Goal: Submit feedback/report problem

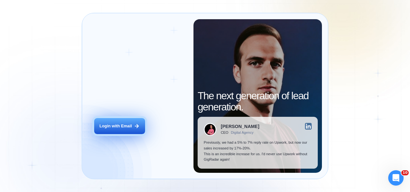
click at [105, 130] on button "Login with Email" at bounding box center [119, 126] width 51 height 16
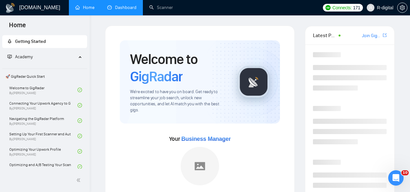
click at [132, 7] on link "Dashboard" at bounding box center [121, 7] width 29 height 5
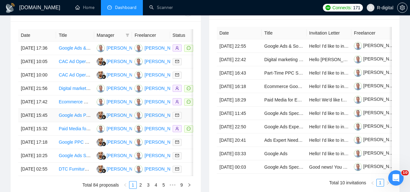
click at [43, 122] on td "[DATE] 15:45" at bounding box center [37, 115] width 38 height 13
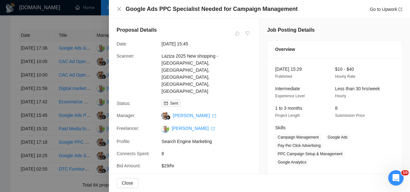
click at [44, 151] on div at bounding box center [205, 96] width 410 height 192
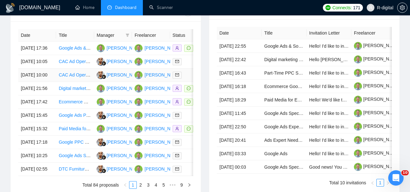
click at [63, 78] on link "CAC Ad Operator (Cold Traffic Only)" at bounding box center [95, 74] width 72 height 5
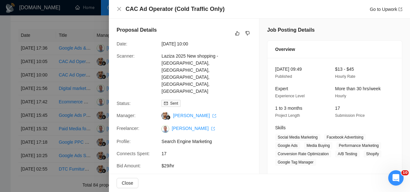
click at [63, 64] on div at bounding box center [205, 96] width 410 height 192
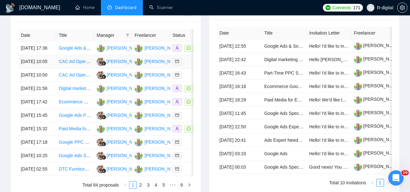
click at [40, 69] on td "[DATE] 10:05" at bounding box center [37, 61] width 38 height 13
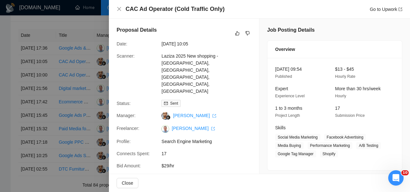
click at [69, 88] on div at bounding box center [205, 96] width 410 height 192
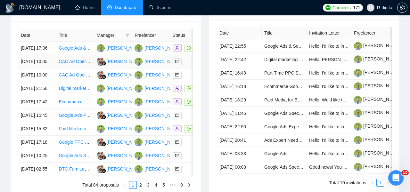
click at [71, 64] on link "CAC Ad Operator (Cold Traffic Only)" at bounding box center [95, 61] width 72 height 5
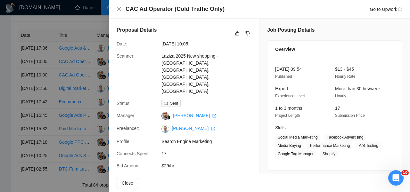
click at [214, 7] on h4 "CAC Ad Operator (Cold Traffic Only)" at bounding box center [175, 9] width 99 height 8
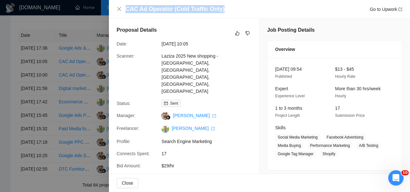
click at [214, 7] on h4 "CAC Ad Operator (Cold Traffic Only)" at bounding box center [175, 9] width 99 height 8
copy h4 "CAC Ad Operator (Cold Traffic Only)"
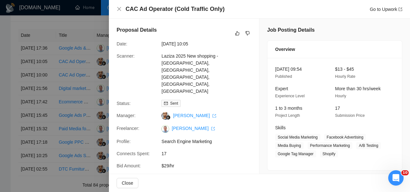
click at [257, 33] on div "Proposal Details Date: [DATE] 10:05 Scanner: [GEOGRAPHIC_DATA] 2025 New shoppin…" at bounding box center [184, 116] width 150 height 195
click at [247, 33] on icon "dislike" at bounding box center [247, 33] width 4 height 5
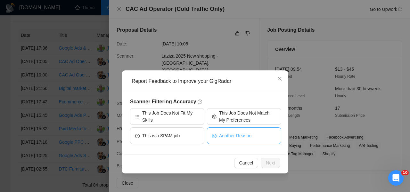
click at [231, 134] on span "Another Reason" at bounding box center [235, 135] width 32 height 7
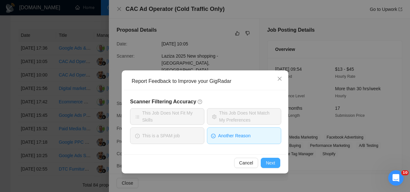
click at [270, 168] on button "Next" at bounding box center [271, 163] width 20 height 10
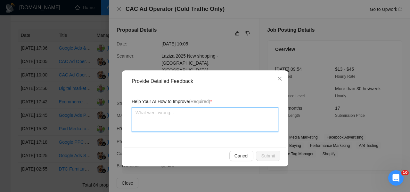
click at [227, 123] on textarea at bounding box center [205, 120] width 147 height 24
paste textarea "same job post but from different profile"
type textarea "same job post but from different profile"
paste textarea "[URL][DOMAIN_NAME]"
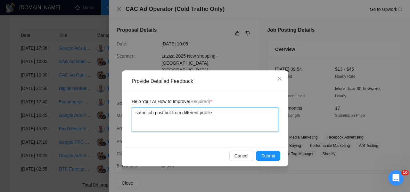
type textarea "same job post but from different profile [URL][DOMAIN_NAME]"
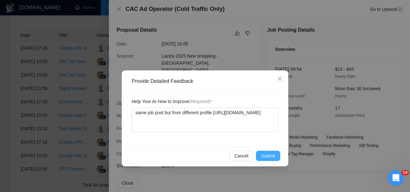
click at [270, 155] on span "Submit" at bounding box center [268, 156] width 14 height 7
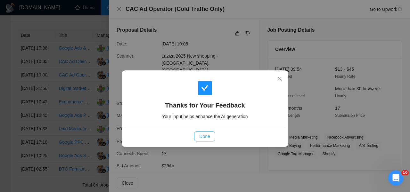
click at [204, 137] on span "Done" at bounding box center [204, 136] width 11 height 7
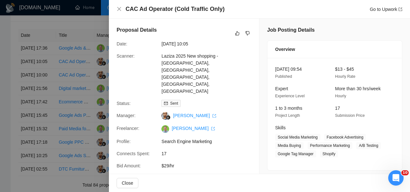
click at [30, 91] on div at bounding box center [205, 96] width 410 height 192
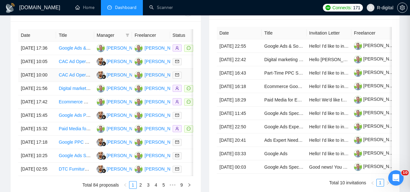
click at [43, 82] on td "[DATE] 10:00" at bounding box center [37, 75] width 38 height 13
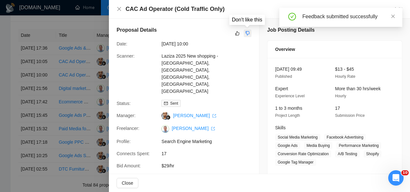
click at [249, 34] on icon "dislike" at bounding box center [247, 33] width 4 height 5
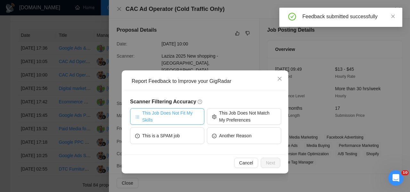
click at [184, 115] on span "This Job Does Not Fit My Skills" at bounding box center [170, 117] width 57 height 14
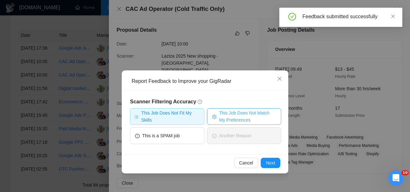
click at [233, 119] on span "This Job Does Not Match My Preferences" at bounding box center [247, 117] width 57 height 14
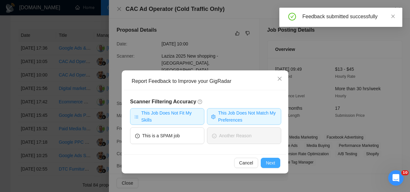
click at [270, 161] on span "Next" at bounding box center [270, 163] width 9 height 7
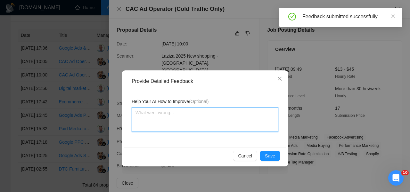
click at [200, 112] on textarea at bounding box center [205, 120] width 147 height 24
type textarea "Т"
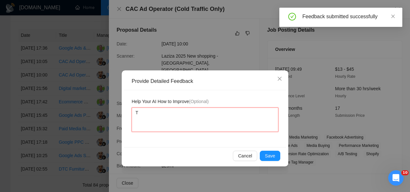
type textarea "Тш"
type textarea "Тше"
type textarea "Тише"
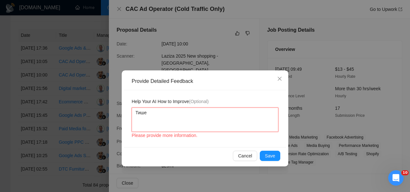
type textarea "Тиш"
type textarea "Ти"
type textarea "Т"
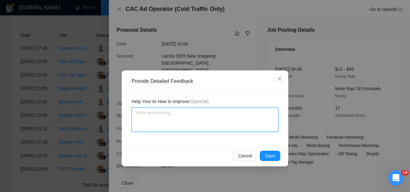
type textarea "N"
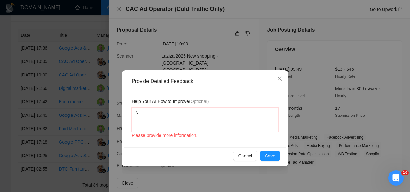
type textarea "No"
type textarea "Not"
type textarea "Not m"
type textarea "Not my"
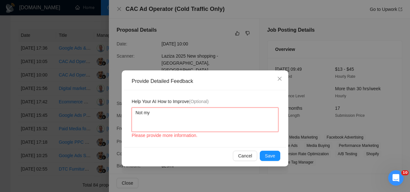
type textarea "Not my"
type textarea "Not my n"
type textarea "Not my ni"
type textarea "Not my nic"
type textarea "Not my ni"
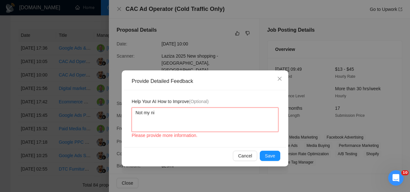
type textarea "Not my nis"
type textarea "Not my nisc"
type textarea "Not my nisch"
type textarea "Not my nische"
type textarea "Not my niche"
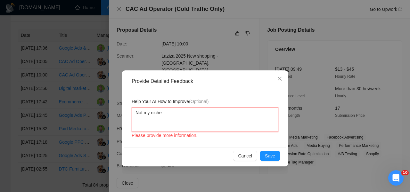
type textarea "Not my niche a"
type textarea "Not my niche an"
type textarea "Not my niche and"
type textarea "Not my niche and n"
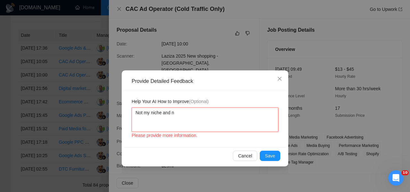
type textarea "Not my niche and no"
type textarea "Not my niche and not"
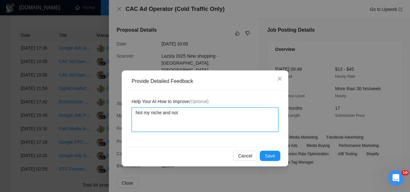
type textarea "Not my niche and not i"
type textarea "Not my niche and not in"
type textarea "Not my niche and not int"
type textarea "Not my niche and not inte"
type textarea "Not my niche and not inted"
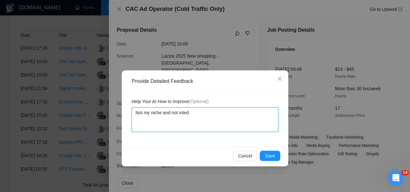
type textarea "Not my niche and not intedr"
type textarea "Not my niche and not intedre"
type textarea "Not my niche and not intedres"
type textarea "Not my niche and not intedrest"
type textarea "Not my niche and not intedreste"
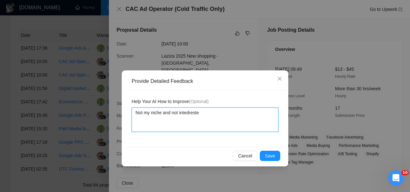
type textarea "Not my niche and not intedrested"
type textarea "Not my niche and not interested"
type textarea "Not my niche and not interested f"
type textarea "Not my niche and not interested fo"
type textarea "Not my niche and not interested for"
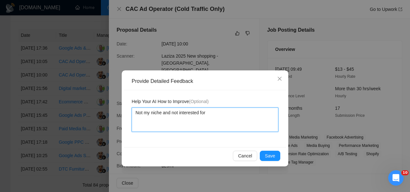
type textarea "Not my niche and not interested for"
type textarea "Not my niche and not interested for m"
type textarea "Not my niche and not interested for me"
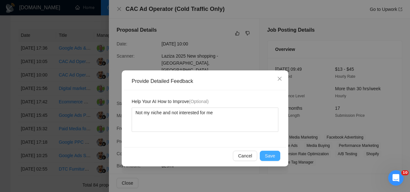
click at [274, 154] on span "Save" at bounding box center [270, 156] width 10 height 7
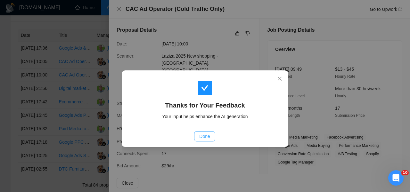
click at [206, 134] on span "Done" at bounding box center [204, 136] width 11 height 7
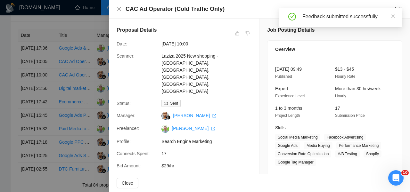
click at [46, 103] on div at bounding box center [205, 96] width 410 height 192
